Goal: Navigation & Orientation: Understand site structure

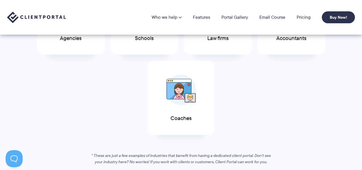
scroll to position [315, 0]
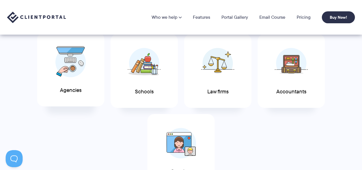
click at [63, 69] on img at bounding box center [70, 61] width 31 height 31
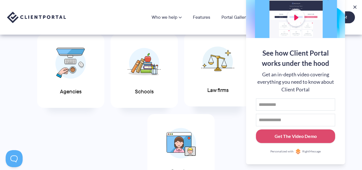
click at [207, 63] on img at bounding box center [217, 61] width 33 height 31
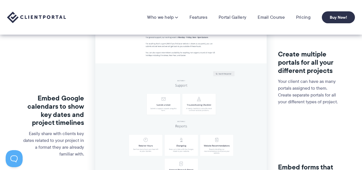
scroll to position [119, 0]
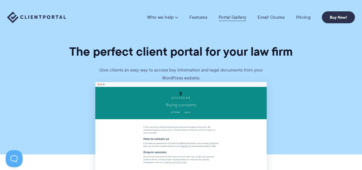
click at [231, 19] on link "Portal Gallery" at bounding box center [233, 17] width 28 height 6
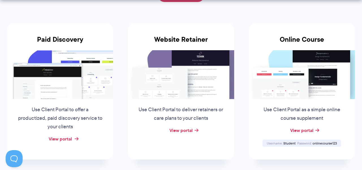
click at [62, 140] on link "View portal" at bounding box center [60, 138] width 23 height 7
click at [179, 130] on link "View portal" at bounding box center [181, 130] width 23 height 7
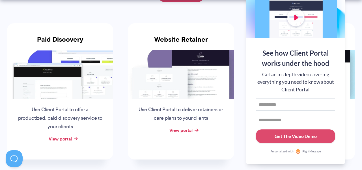
click at [305, 131] on button "Get The Video Demo" at bounding box center [295, 136] width 79 height 14
click at [346, 37] on h3 "Online Course" at bounding box center [302, 42] width 106 height 15
click at [356, 8] on button at bounding box center [355, 7] width 7 height 7
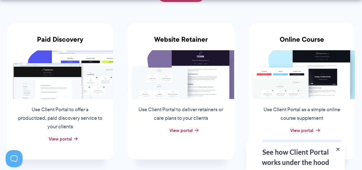
click at [307, 130] on link "View portal" at bounding box center [301, 130] width 23 height 7
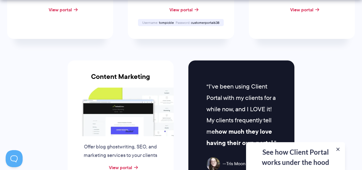
scroll to position [623, 0]
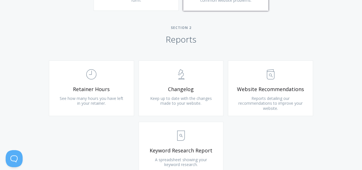
scroll to position [353, 0]
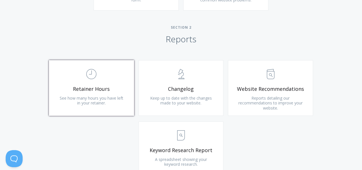
click at [118, 87] on span "Retainer Hours" at bounding box center [92, 88] width 68 height 7
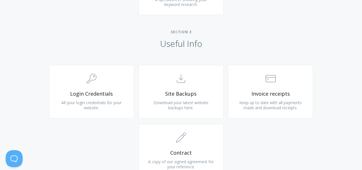
scroll to position [512, 0]
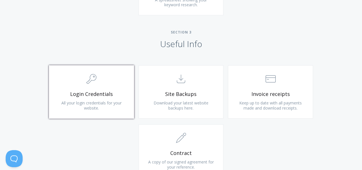
click at [66, 91] on span "Login Credentials" at bounding box center [92, 94] width 68 height 7
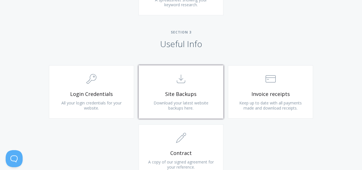
click at [178, 93] on span "Site Backups" at bounding box center [181, 94] width 68 height 7
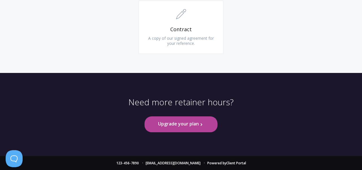
scroll to position [0, 0]
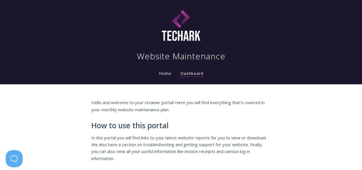
click at [168, 74] on link "Home" at bounding box center [165, 72] width 15 height 5
